Goal: Find contact information

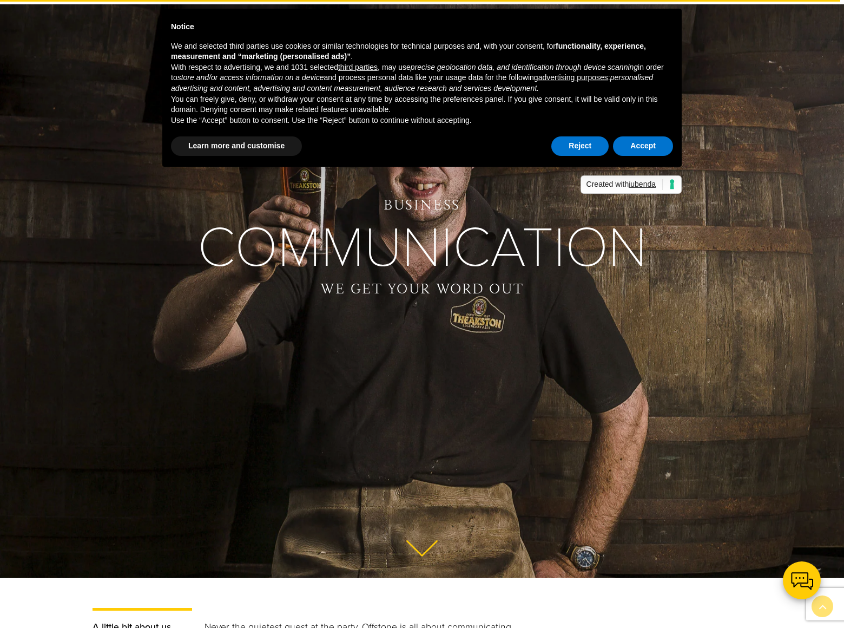
scroll to position [2559, 0]
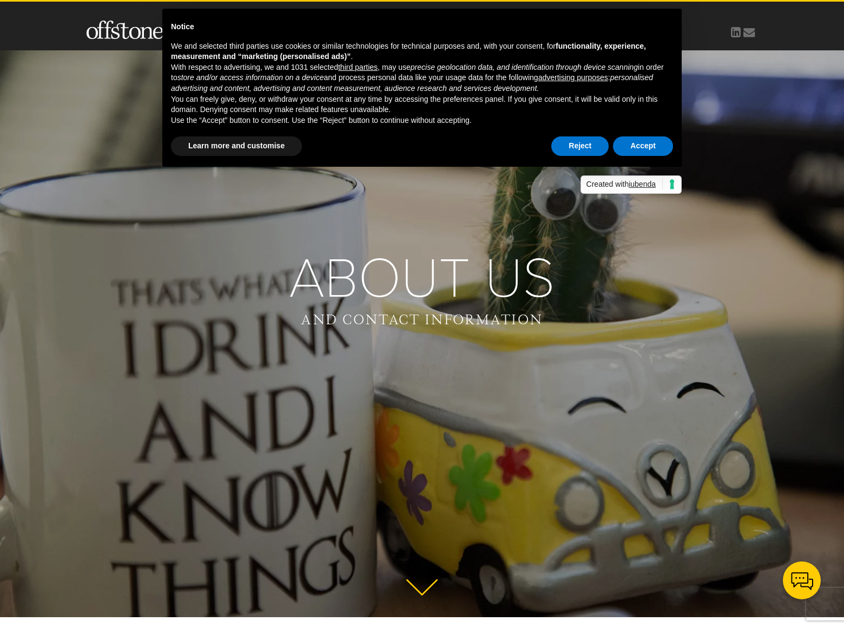
scroll to position [1147, 0]
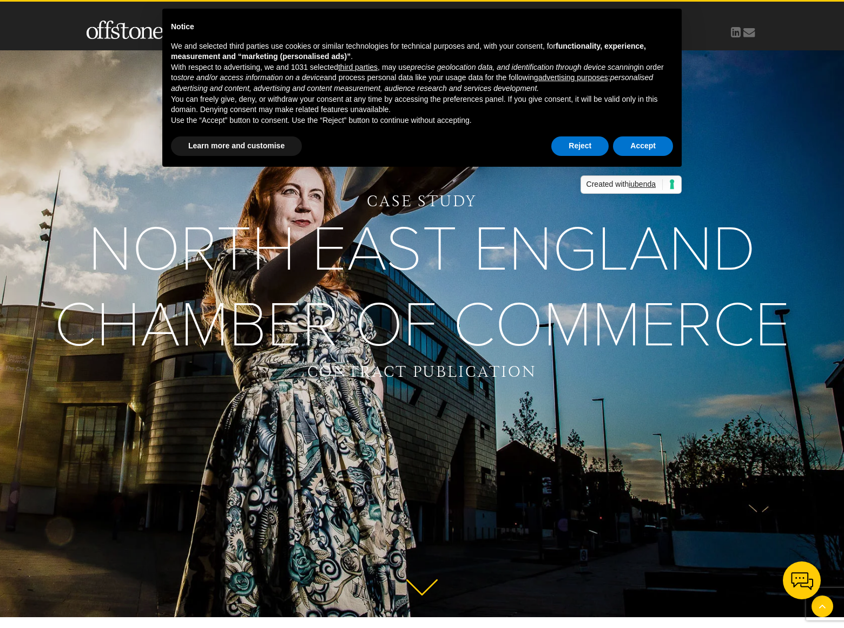
scroll to position [1631, 0]
